Goal: Find specific page/section: Find specific page/section

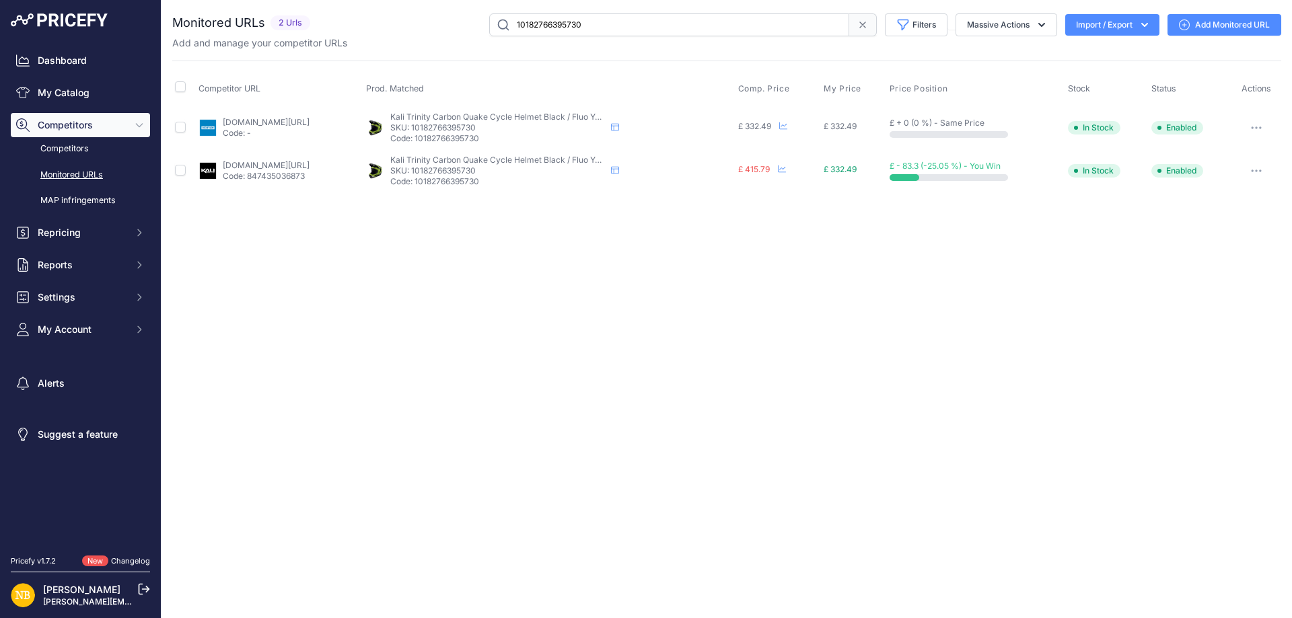
paste input "9973545369938"
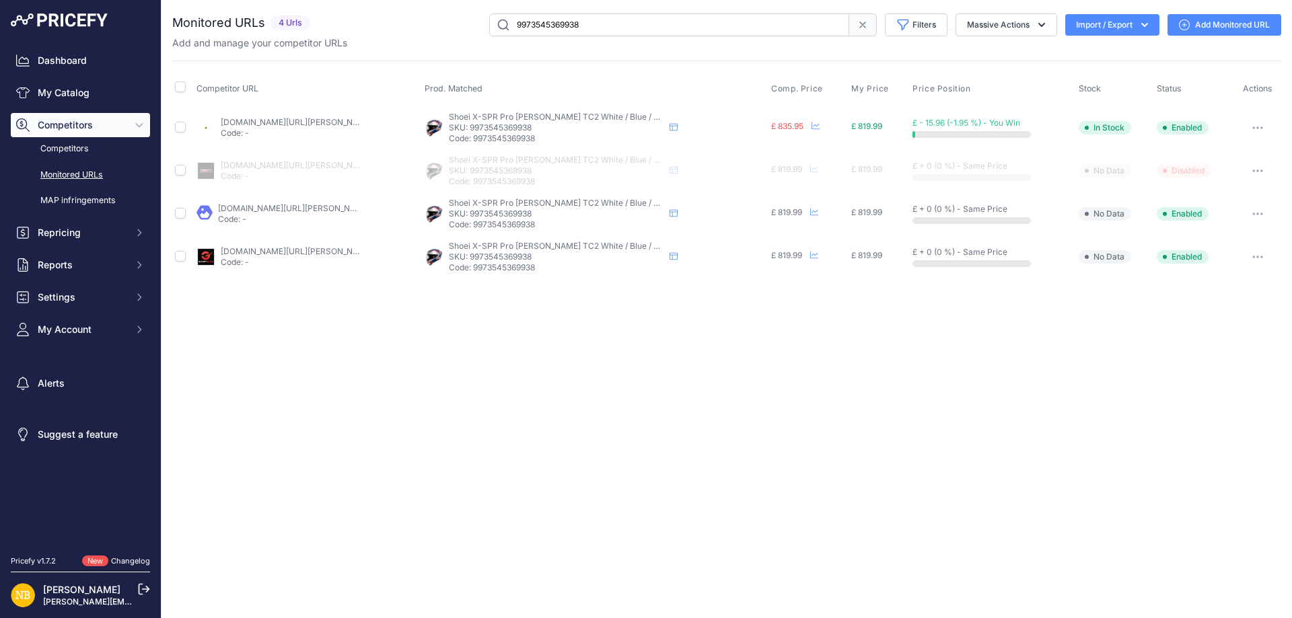
click at [357, 22] on div "9973545369938 Filters Saved Filters Set None Competitors Products Out Of Stock …" at bounding box center [798, 24] width 965 height 23
paste input "01XE344419043XXS"
click at [155, 35] on div "Dashboard My Catalog Competitors Competitors Monitored URLs MAP infringements R…" at bounding box center [646, 309] width 1292 height 618
paste input "text"
type input "01XE344419043XXS"
